Goal: Task Accomplishment & Management: Manage account settings

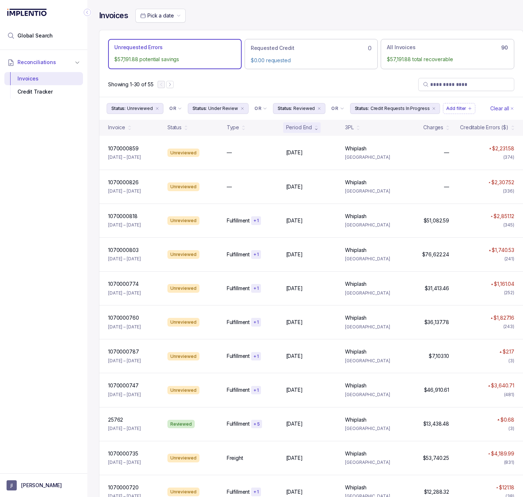
click at [459, 12] on div "Pick a date" at bounding box center [329, 16] width 388 height 14
click at [460, 17] on div "Pick a date" at bounding box center [329, 16] width 388 height 14
click at [166, 15] on span "Pick a date" at bounding box center [160, 15] width 26 height 6
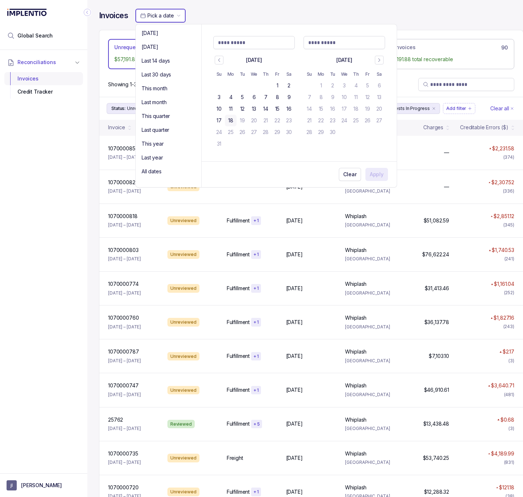
click at [44, 75] on div "Invoices" at bounding box center [43, 78] width 67 height 13
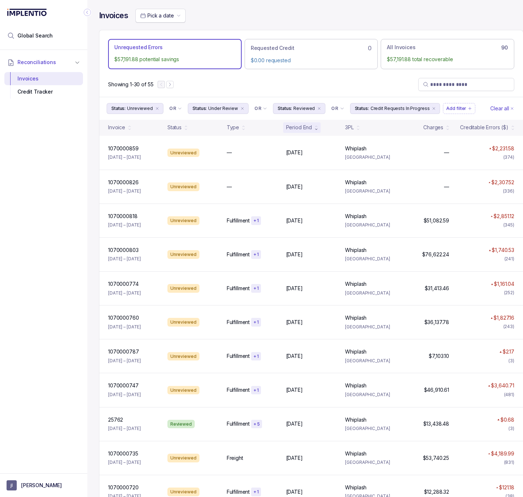
click at [170, 15] on span "Pick a date" at bounding box center [160, 15] width 26 height 6
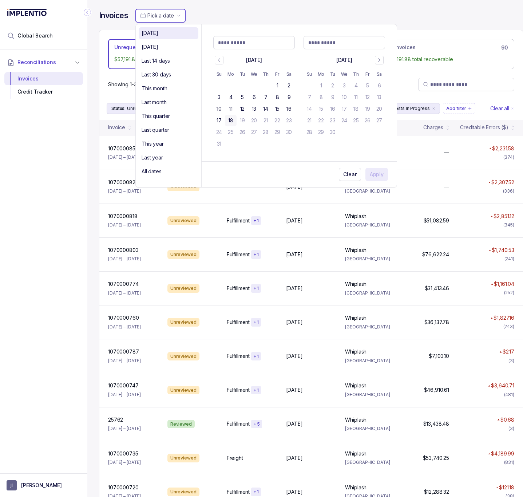
click at [170, 38] on li "[DATE]" at bounding box center [169, 33] width 60 height 12
type Input "**********"
click at [171, 64] on div "Last 14 days" at bounding box center [169, 60] width 54 height 9
click at [170, 48] on div "[DATE]" at bounding box center [169, 47] width 54 height 9
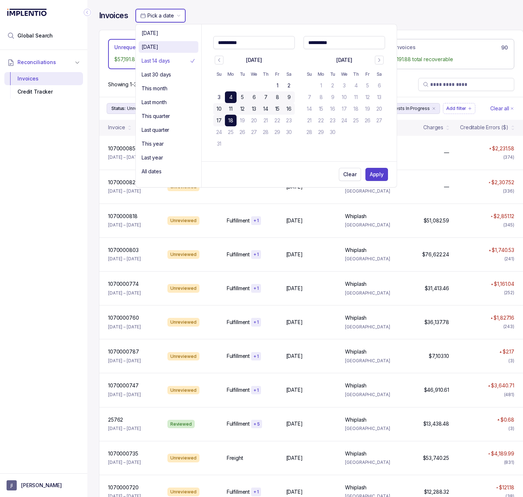
type Input "**********"
click at [164, 59] on p "Last 14 days" at bounding box center [156, 60] width 28 height 7
type Input "**********"
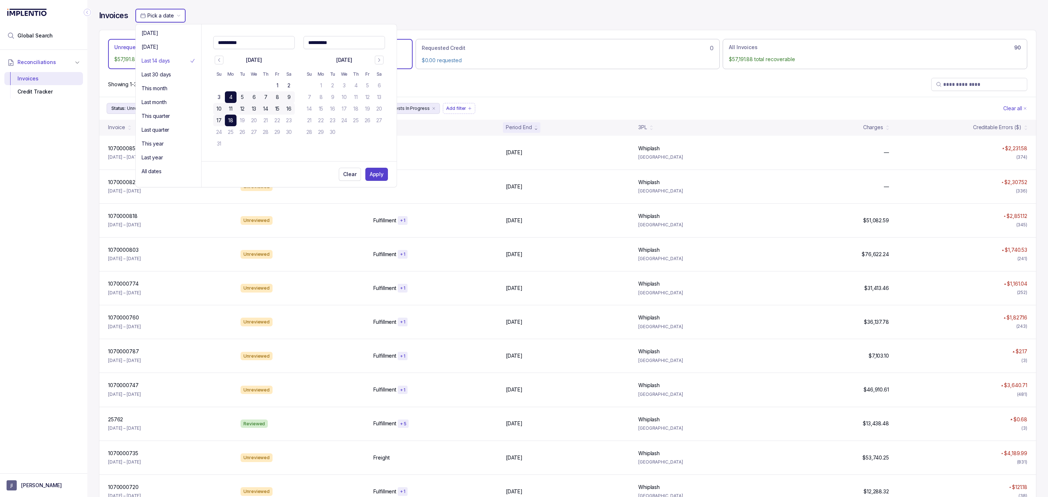
click at [62, 136] on div "Reconciliations Invoices Credit Tracker" at bounding box center [43, 259] width 87 height 419
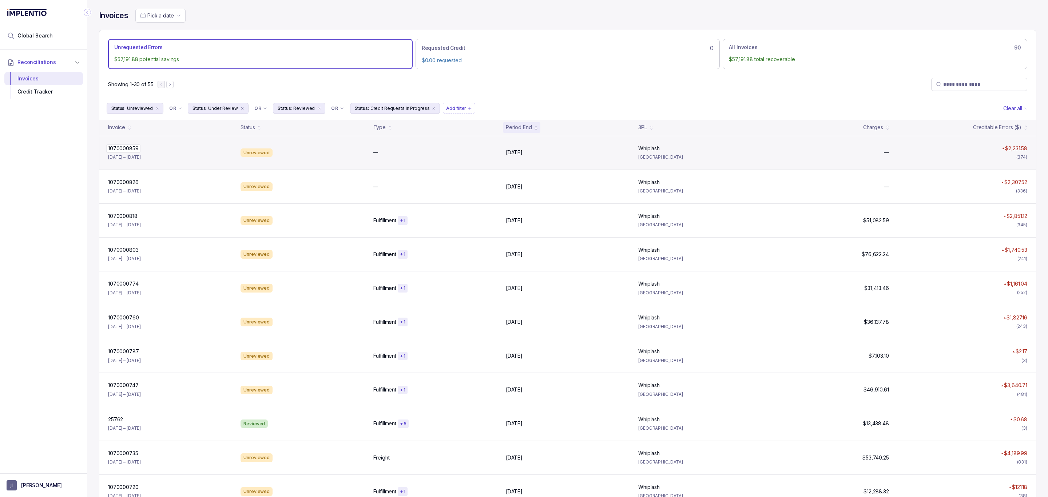
click at [124, 149] on p "1070000859" at bounding box center [123, 148] width 34 height 8
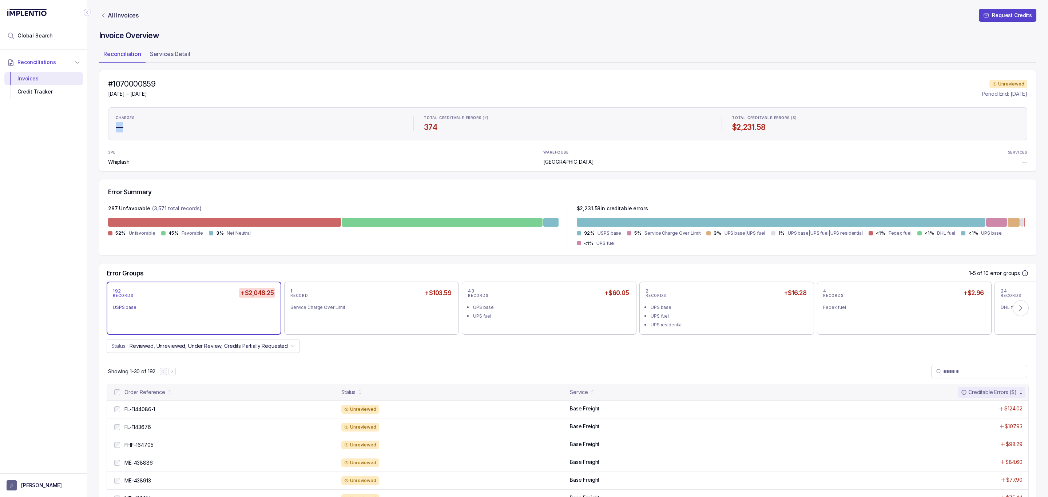
drag, startPoint x: 123, startPoint y: 127, endPoint x: 111, endPoint y: 127, distance: 12.7
click at [111, 127] on ul "CHARGES — TOTAL CREDITABLE ERRORS (#) 374 TOTAL CREDITABLE ERRORS ($) $2,231.58" at bounding box center [567, 123] width 919 height 33
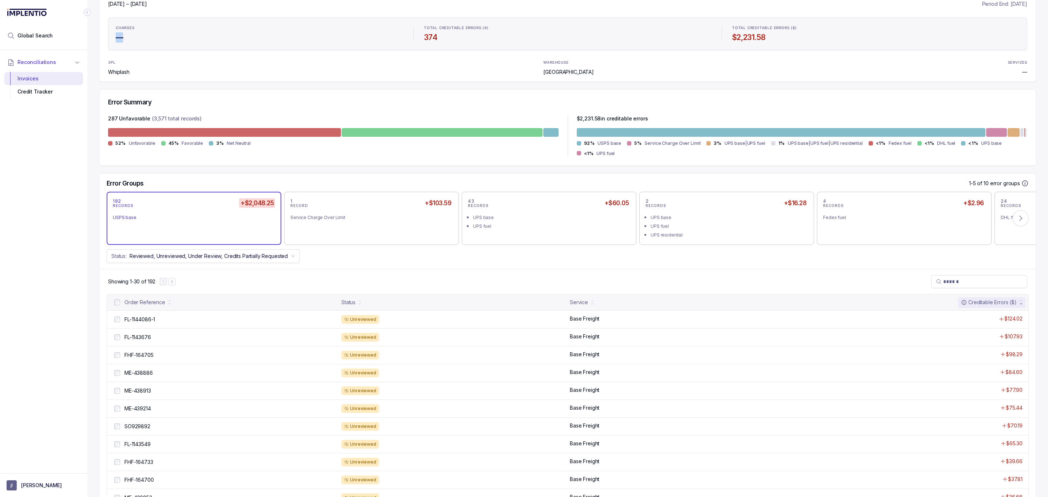
scroll to position [109, 0]
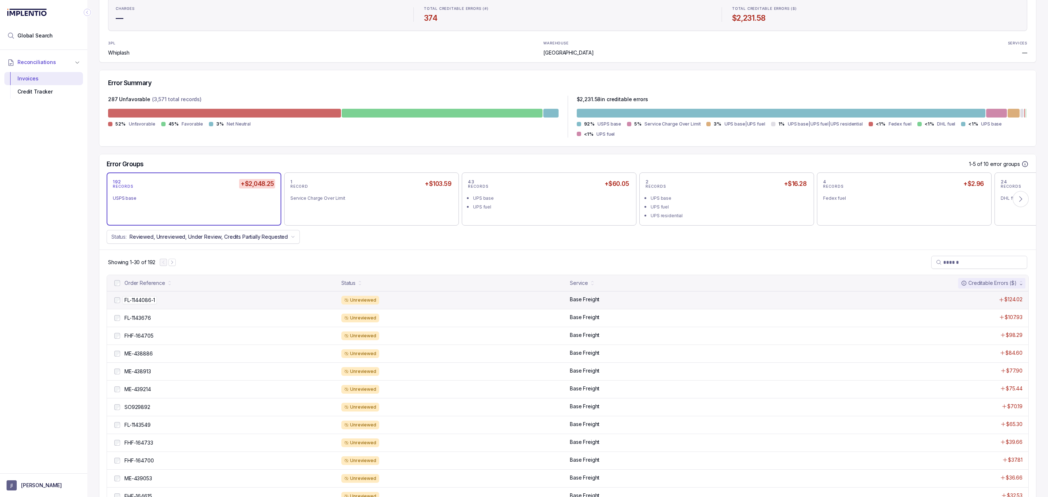
click at [141, 302] on p "FL-1144086-1" at bounding box center [140, 300] width 34 height 8
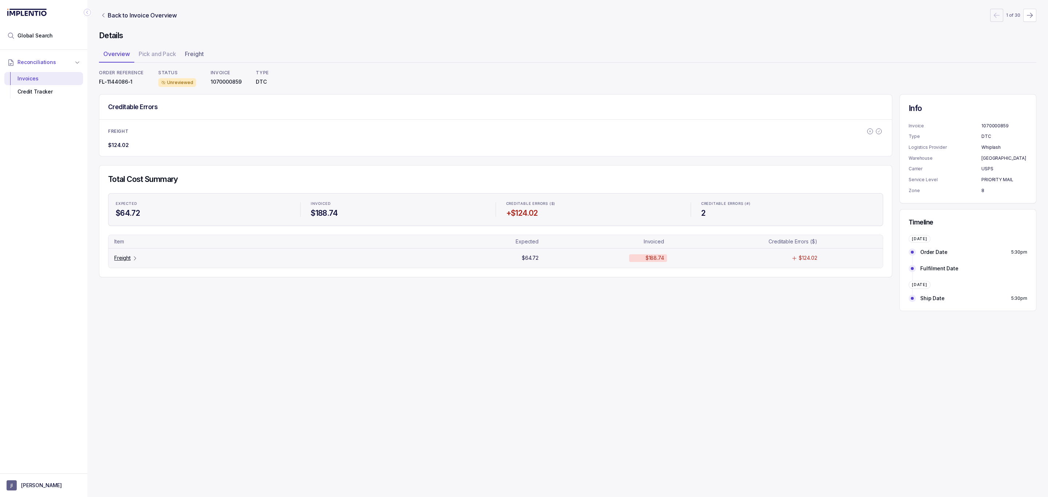
click at [129, 261] on p "Freight" at bounding box center [122, 257] width 16 height 7
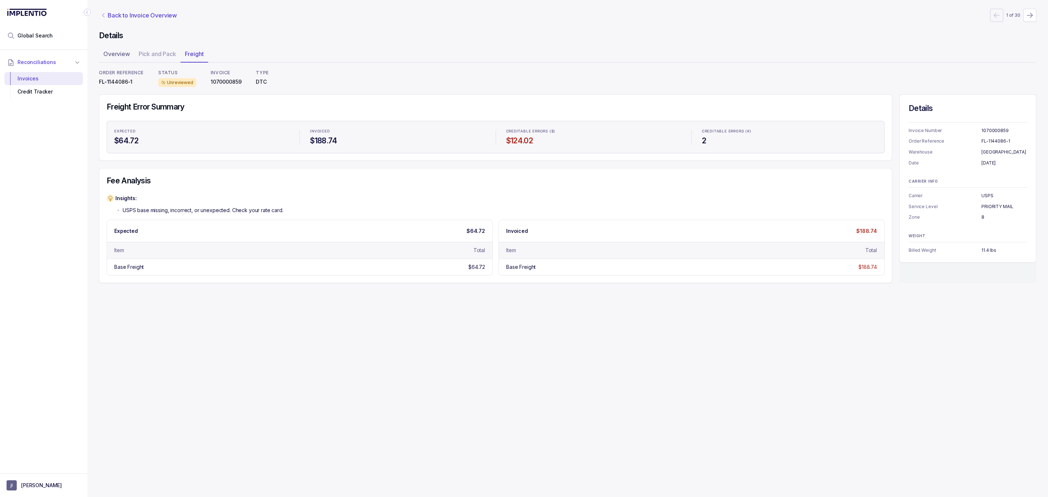
click at [132, 13] on p "Back to Invoice Overview" at bounding box center [142, 15] width 69 height 9
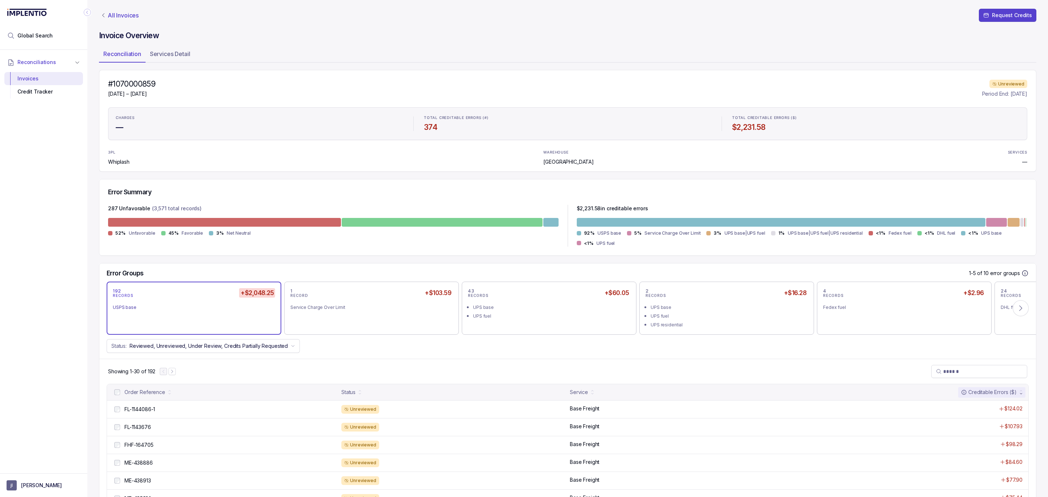
click at [126, 14] on p "All Invoices" at bounding box center [123, 15] width 31 height 7
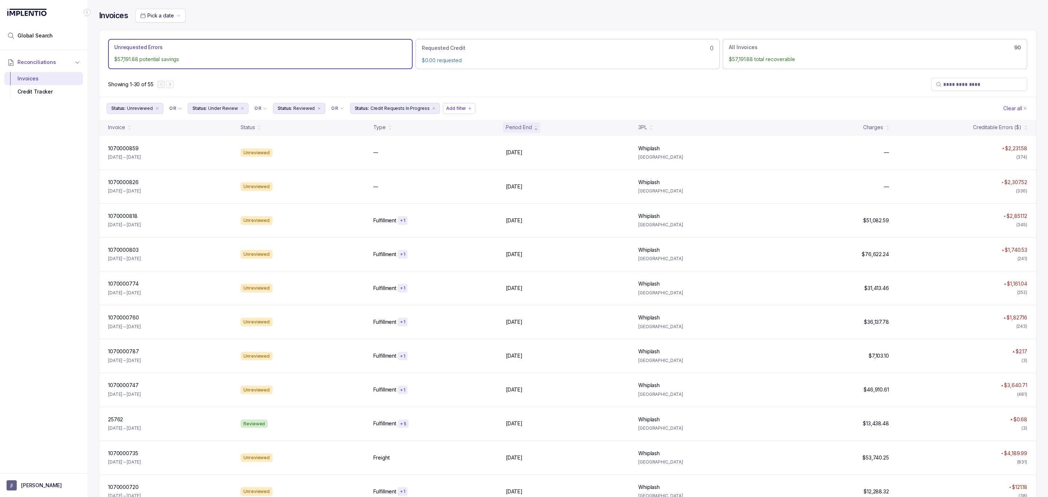
click at [523, 110] on icon "Clear Filters" at bounding box center [1025, 108] width 4 height 4
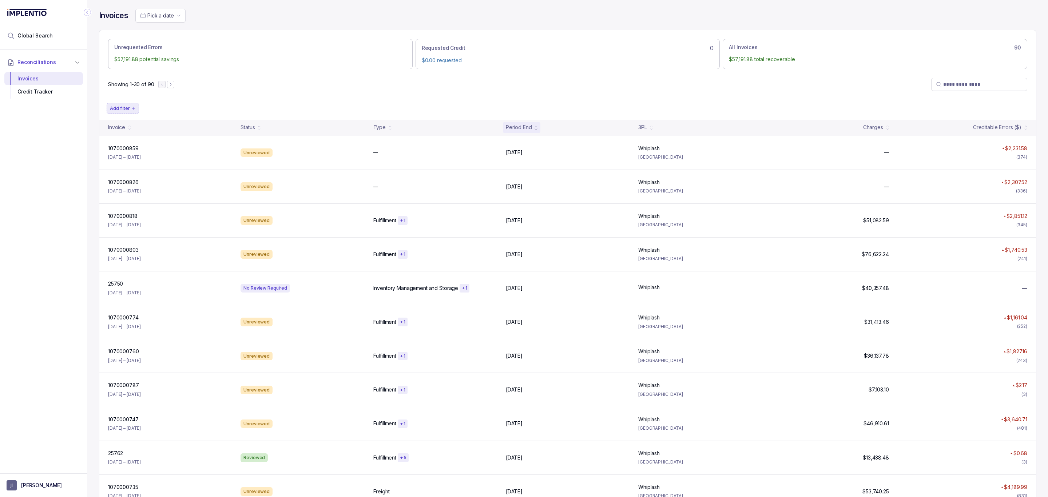
click at [125, 112] on p "Add filter" at bounding box center [120, 108] width 20 height 7
click at [127, 128] on div "Status" at bounding box center [133, 124] width 42 height 9
click at [134, 127] on label "Unreviewed" at bounding box center [152, 124] width 69 height 7
click at [193, 110] on icon "Filter Chip Add filter" at bounding box center [193, 108] width 4 height 4
click at [183, 124] on p "Status" at bounding box center [177, 124] width 14 height 7
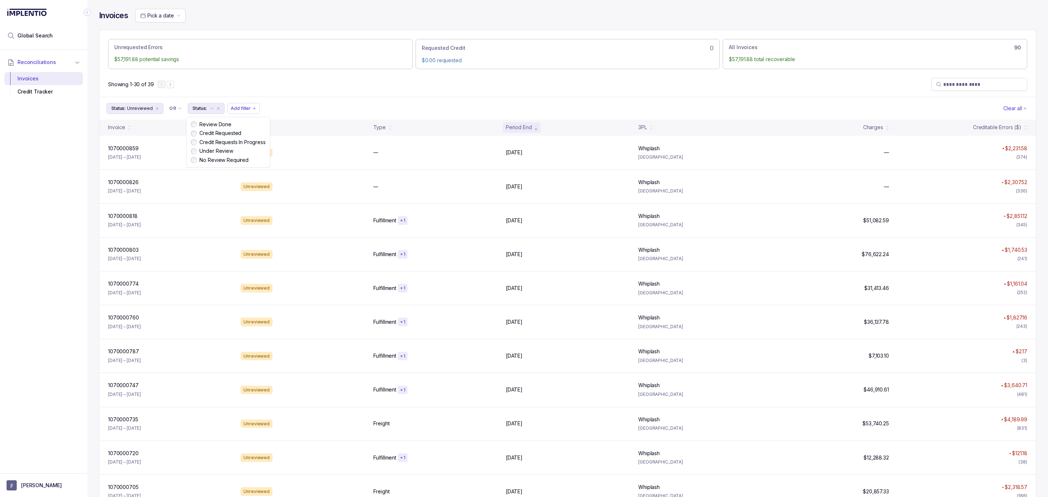
click at [206, 136] on label "Credit Requested" at bounding box center [231, 133] width 69 height 7
click at [273, 110] on p "Add filter" at bounding box center [272, 108] width 20 height 7
click at [274, 137] on p "Logistics Provider" at bounding box center [281, 135] width 42 height 7
click at [430, 94] on div "Showing 1-30 of 39" at bounding box center [567, 84] width 937 height 25
click at [17, 483] on button "[PERSON_NAME]" at bounding box center [44, 485] width 74 height 10
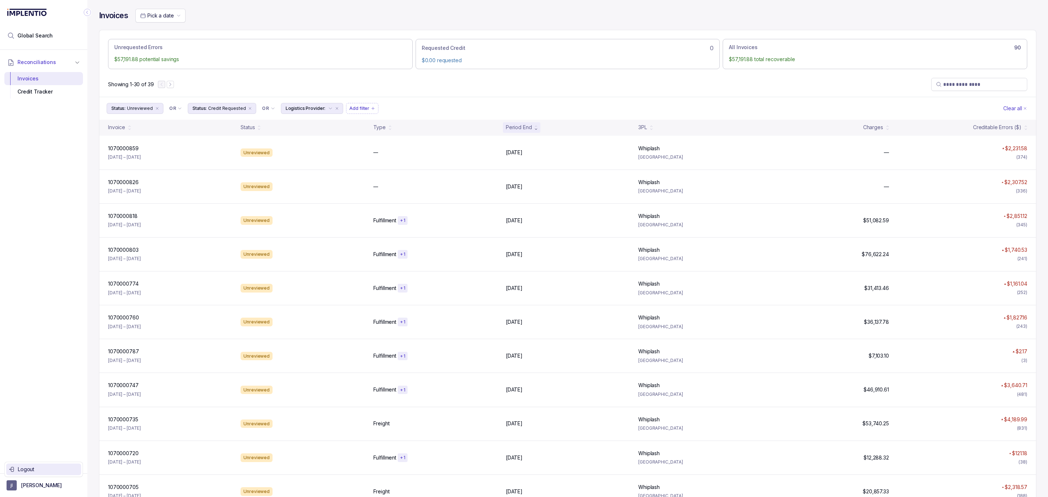
click at [29, 468] on p "Logout" at bounding box center [48, 469] width 60 height 7
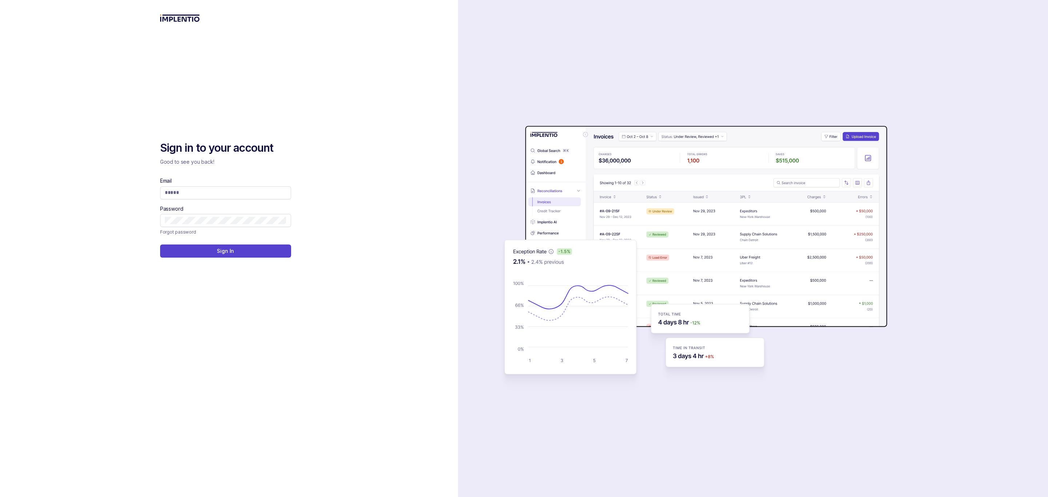
type input "**********"
